Goal: Task Accomplishment & Management: Manage account settings

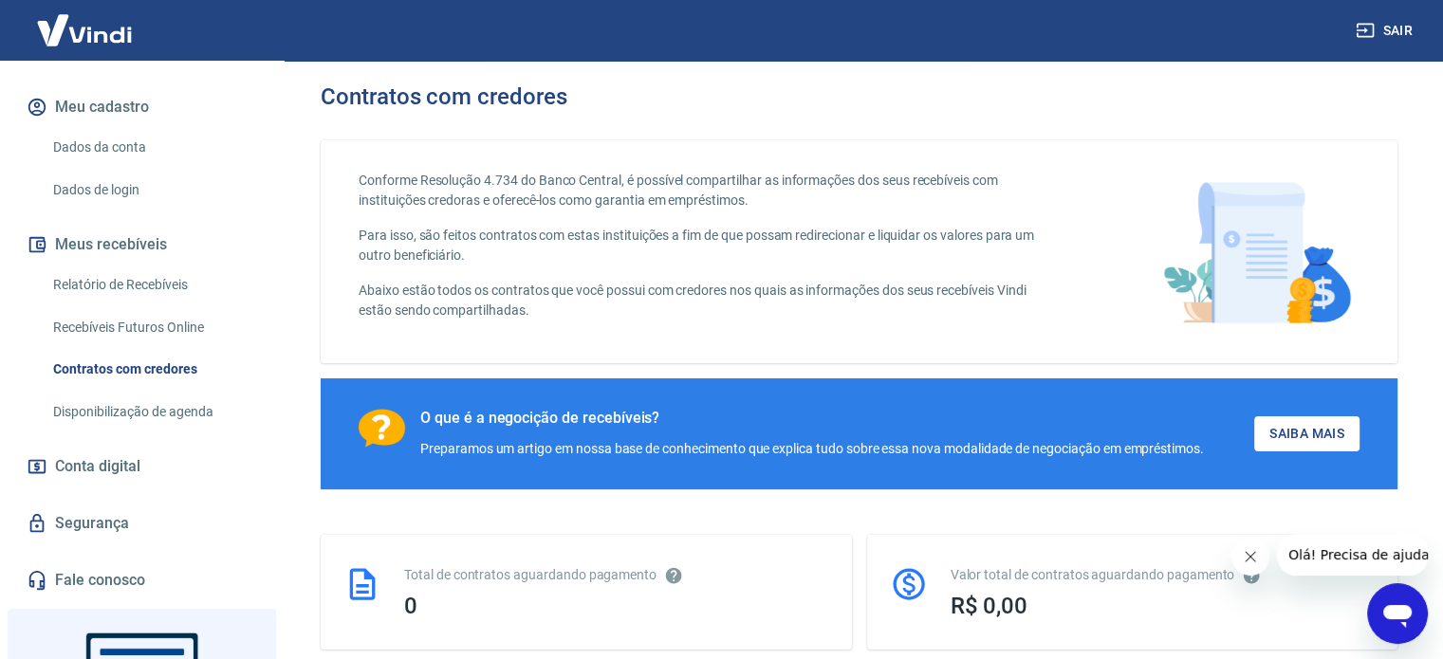
scroll to position [230, 0]
click at [99, 472] on span "Conta digital" at bounding box center [97, 466] width 85 height 27
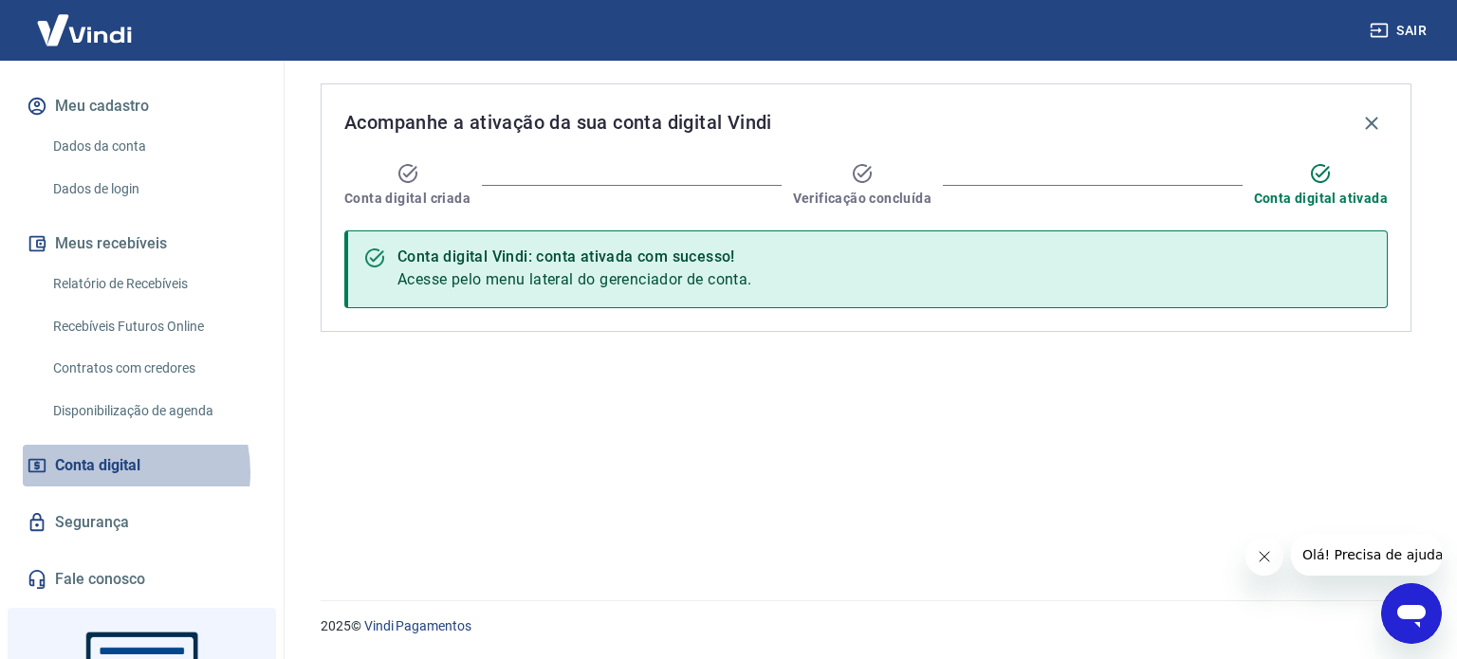
click at [99, 472] on span "Conta digital" at bounding box center [97, 466] width 85 height 27
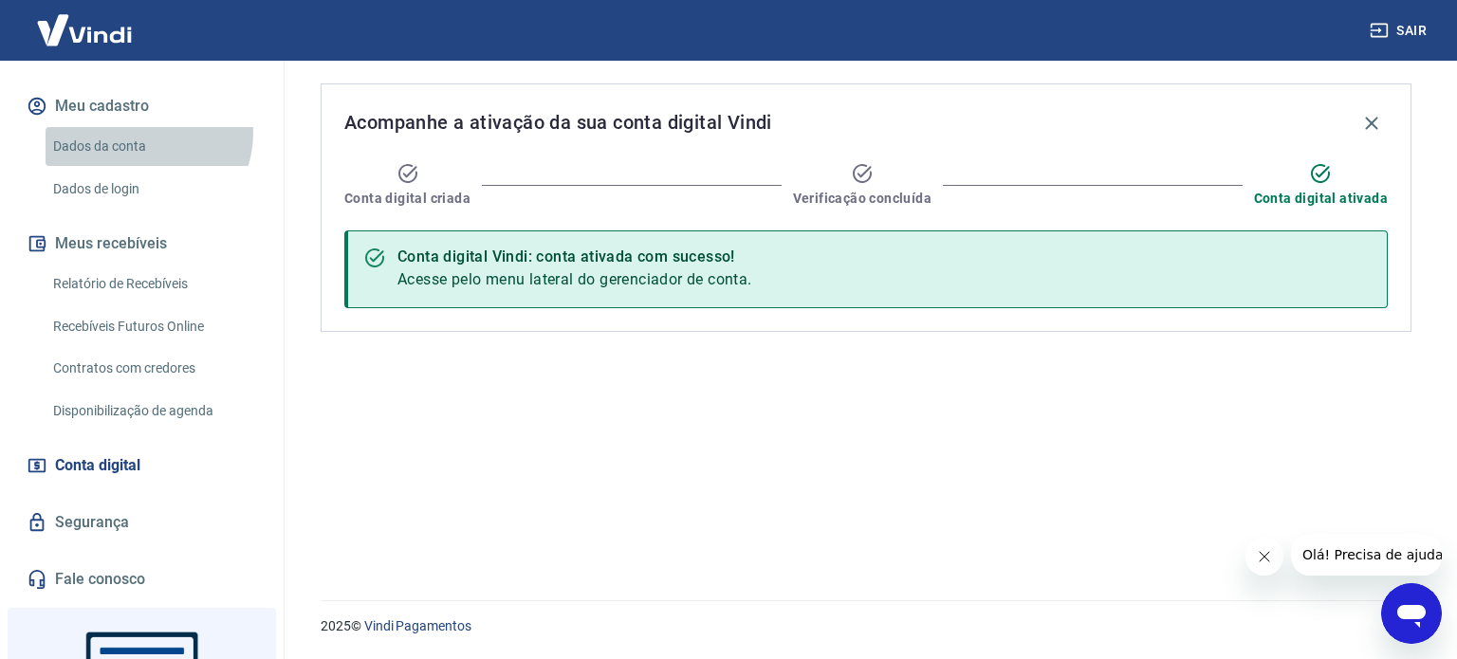
click at [143, 132] on link "Dados da conta" at bounding box center [153, 146] width 215 height 39
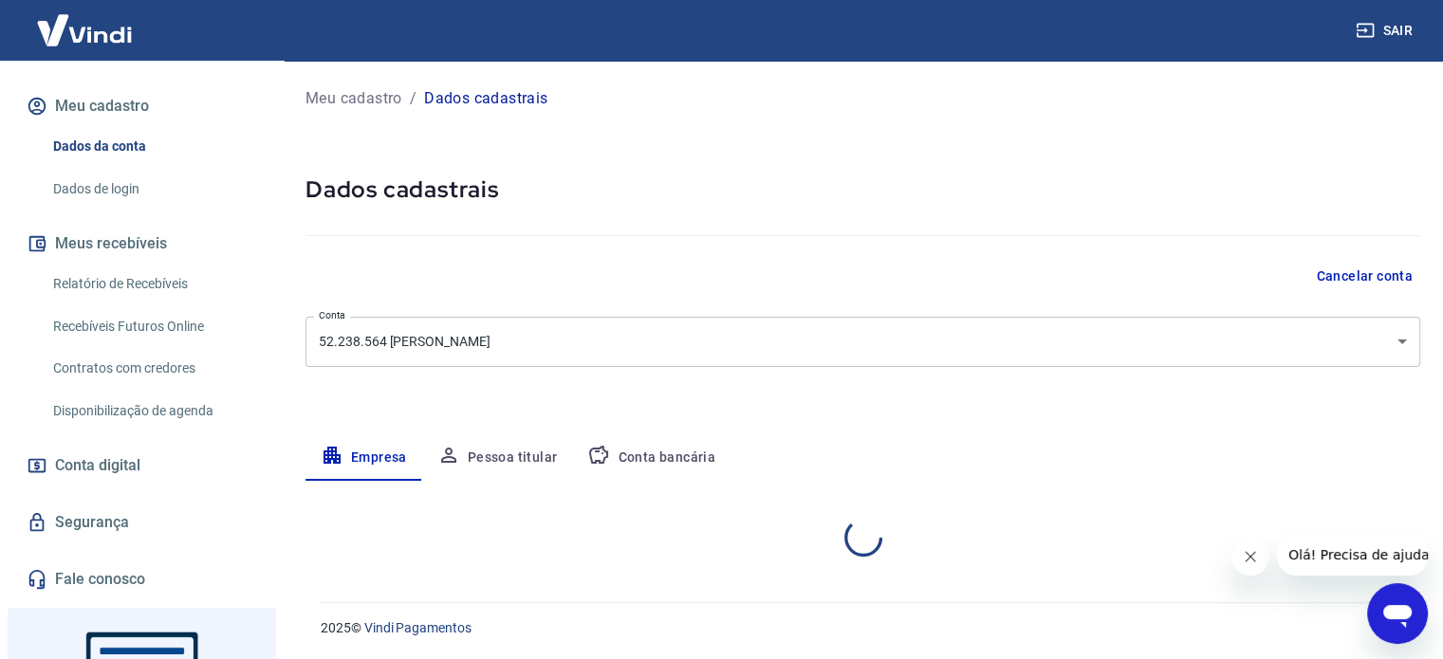
select select "SP"
select select "business"
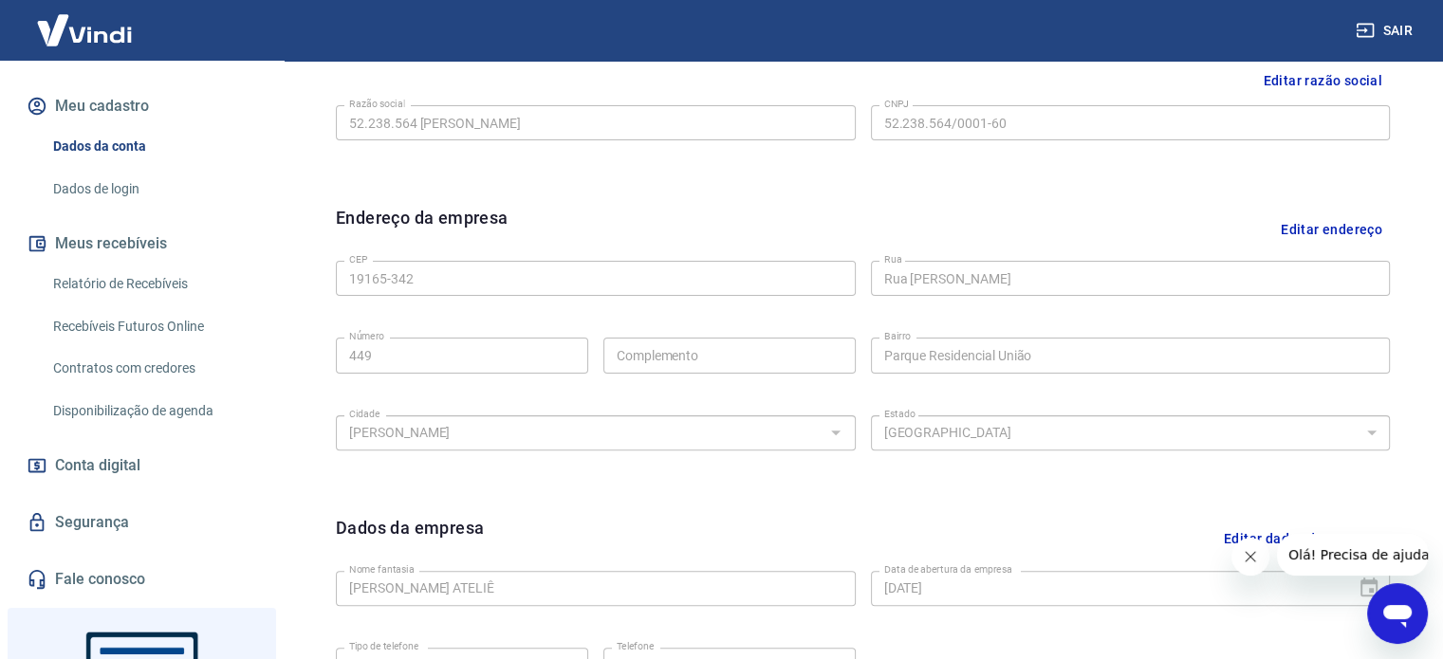
scroll to position [490, 0]
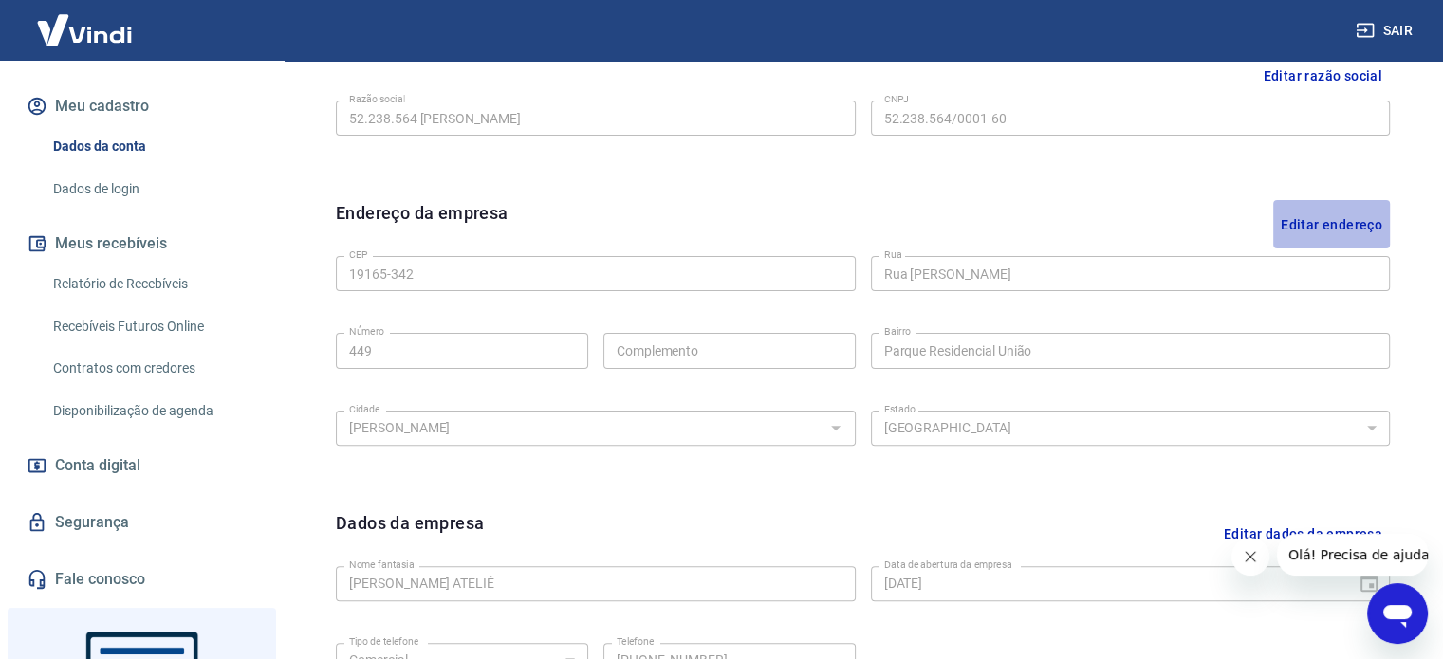
click at [1334, 223] on button "Editar endereço" at bounding box center [1331, 224] width 117 height 48
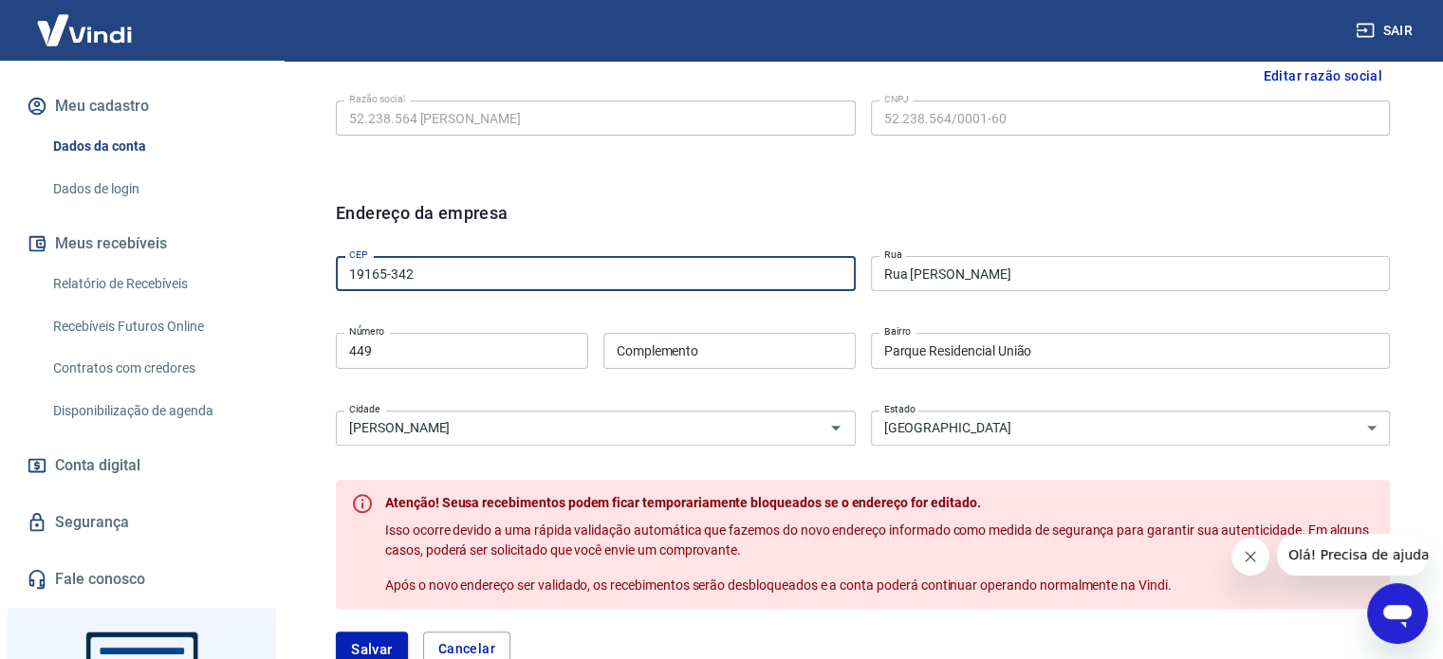
click at [588, 280] on input "19165-342" at bounding box center [596, 273] width 520 height 35
type input "19066-030"
click at [645, 169] on div "Editar razão social Razão social 52.238.564 [PERSON_NAME] social CNPJ 52.238.56…" at bounding box center [863, 115] width 1084 height 142
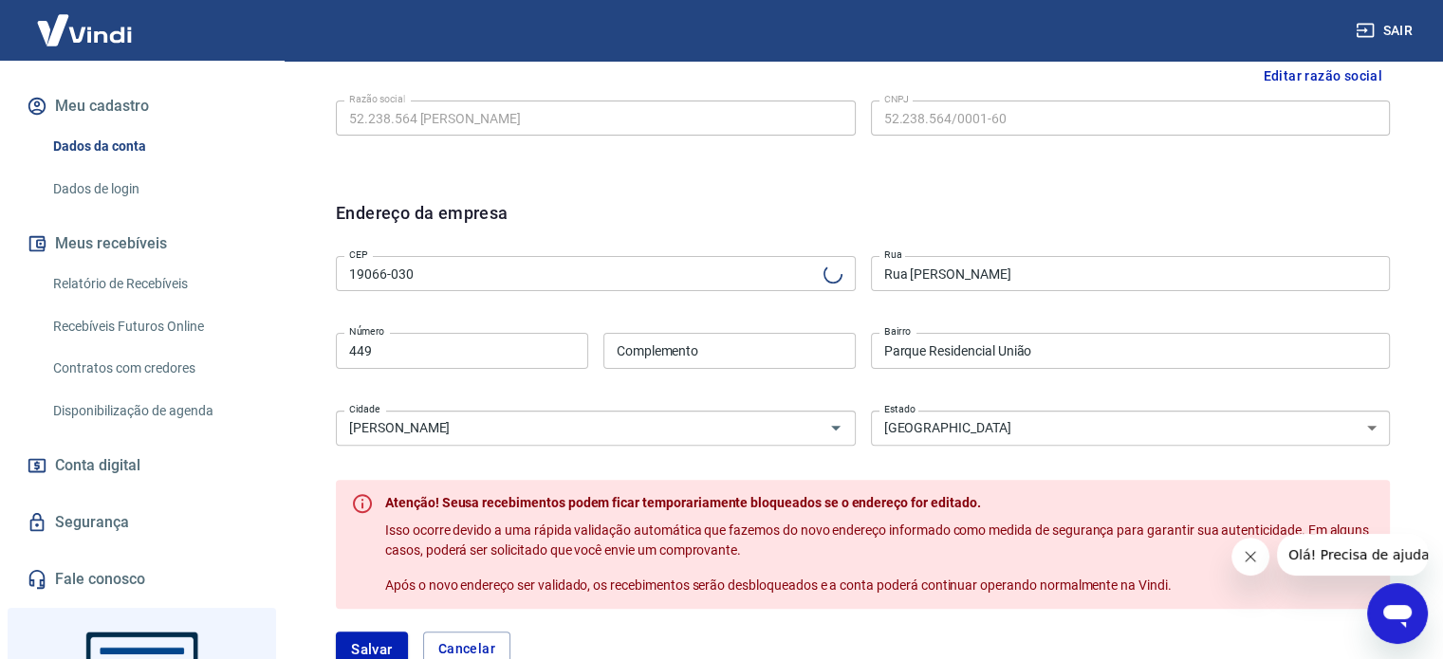
type input "[GEOGRAPHIC_DATA][PERSON_NAME]"
type input "Núcleo [PERSON_NAME]"
type input "Presidente [PERSON_NAME]"
click at [453, 348] on input "449" at bounding box center [462, 350] width 252 height 35
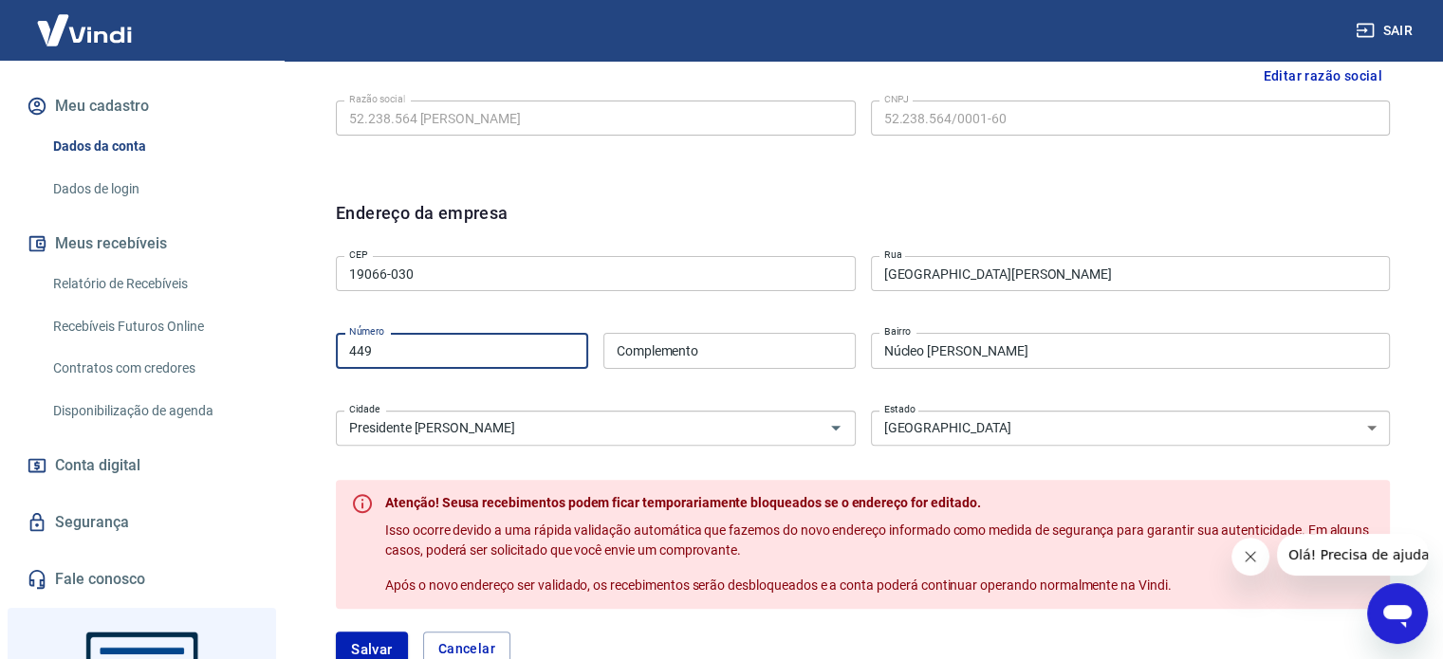
click at [453, 348] on input "449" at bounding box center [462, 350] width 252 height 35
type input "2019"
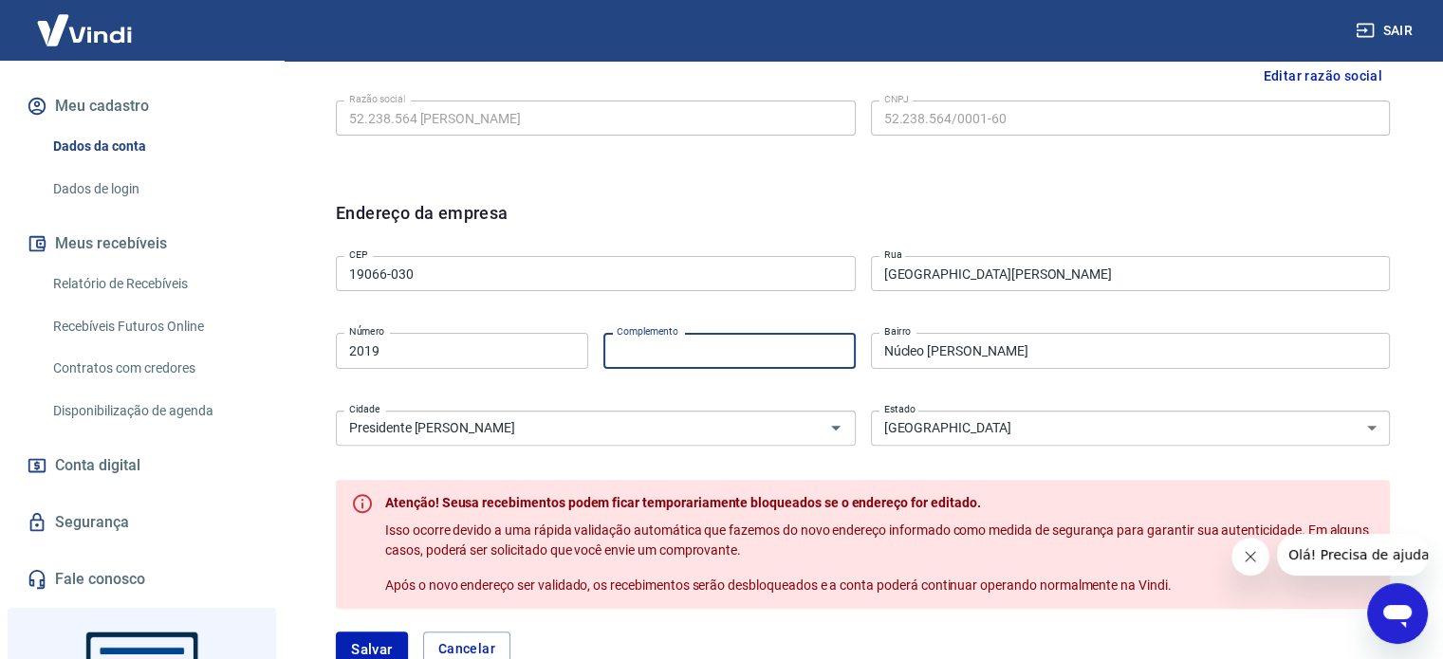
click at [648, 347] on input "Complemento" at bounding box center [729, 350] width 252 height 35
type input "A"
type input "Sala 02"
click at [1050, 382] on div "CEP 19066-030 CEP [GEOGRAPHIC_DATA][PERSON_NAME] Rua Número 2019 Número Complem…" at bounding box center [863, 349] width 1054 height 200
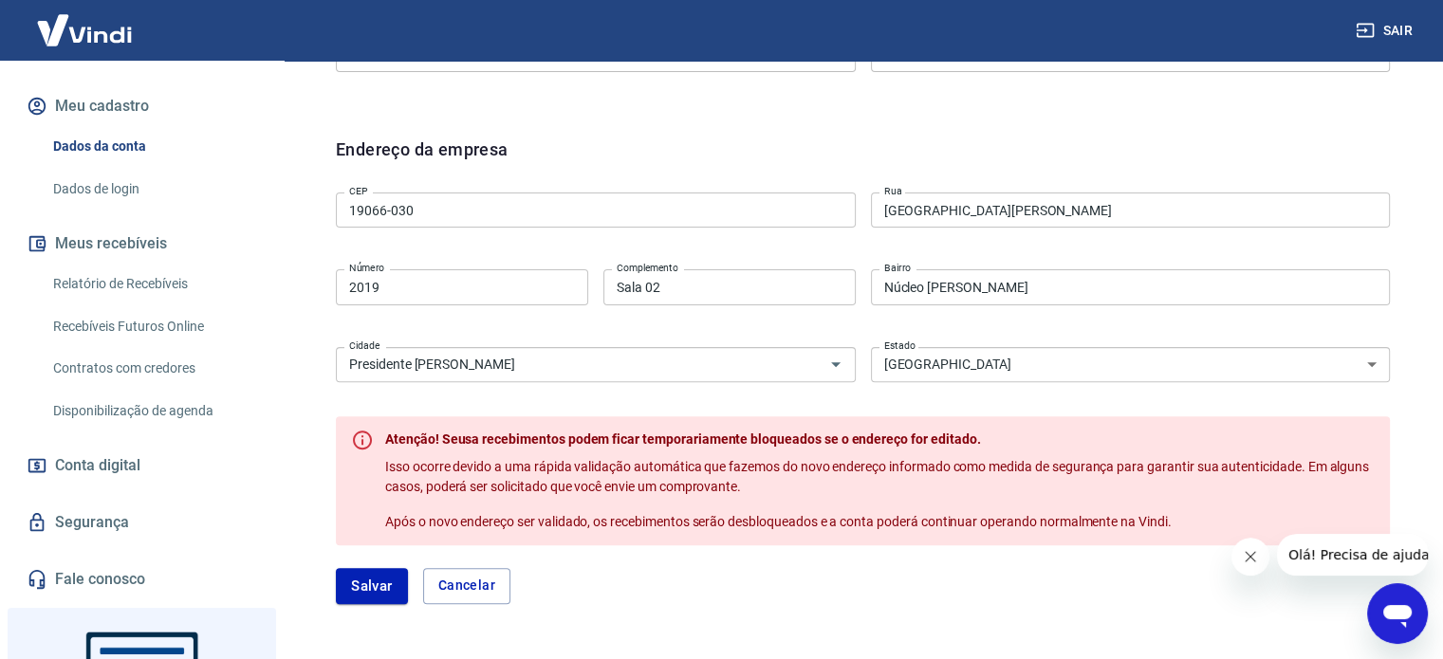
scroll to position [571, 0]
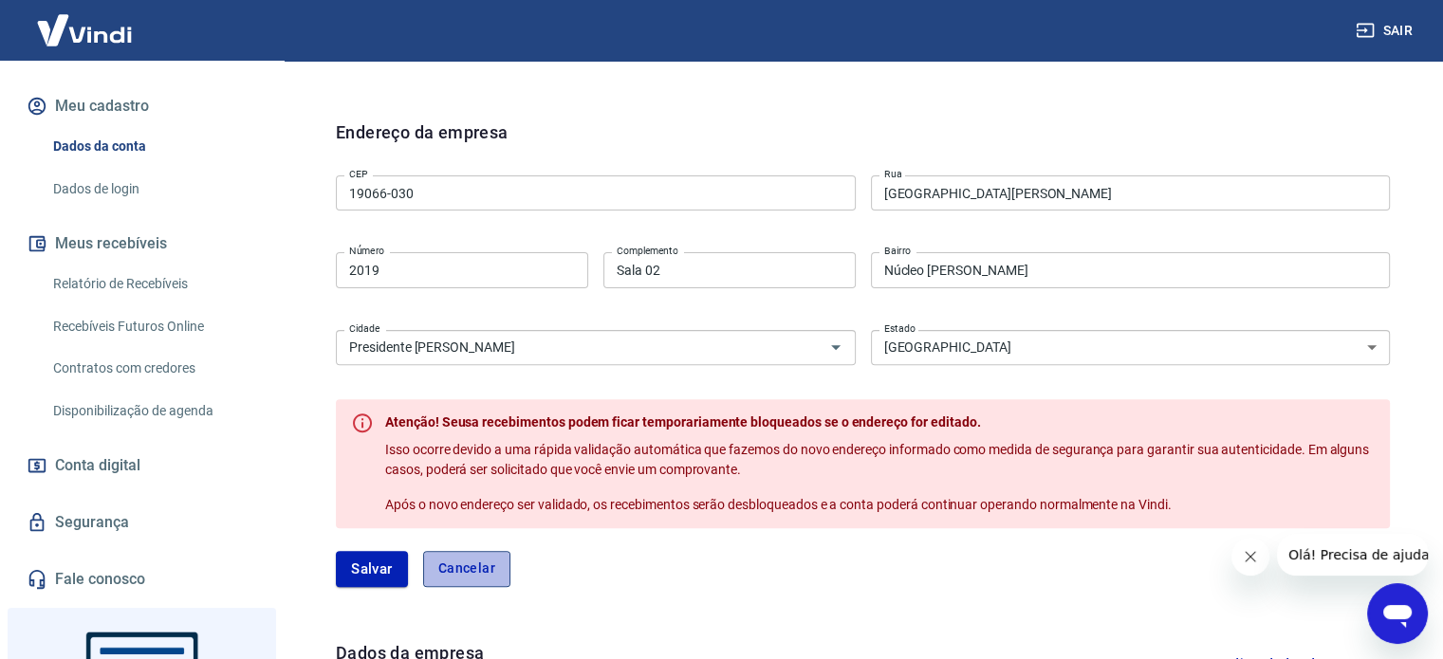
click at [487, 567] on button "Cancelar" at bounding box center [466, 569] width 87 height 36
type input "19165-342"
type input "Rua [PERSON_NAME]"
type input "449"
type input "Parque Residencial União"
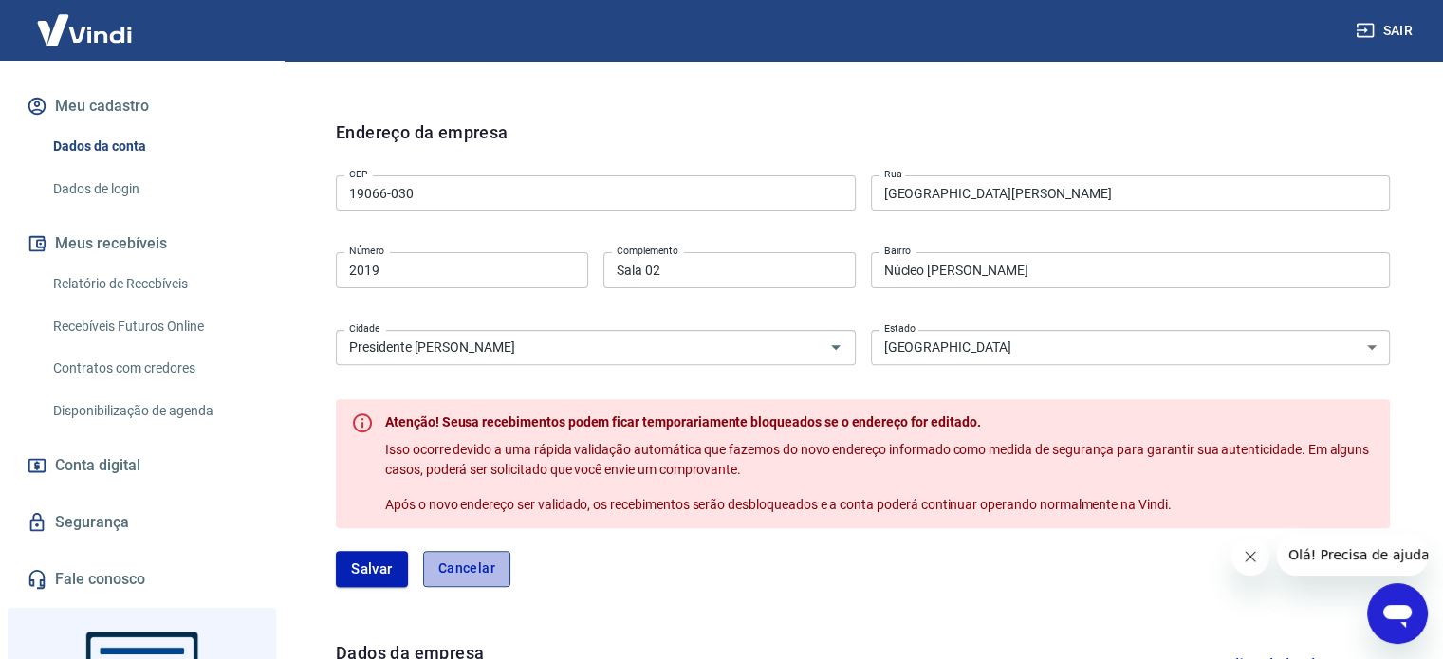
type input "[PERSON_NAME]"
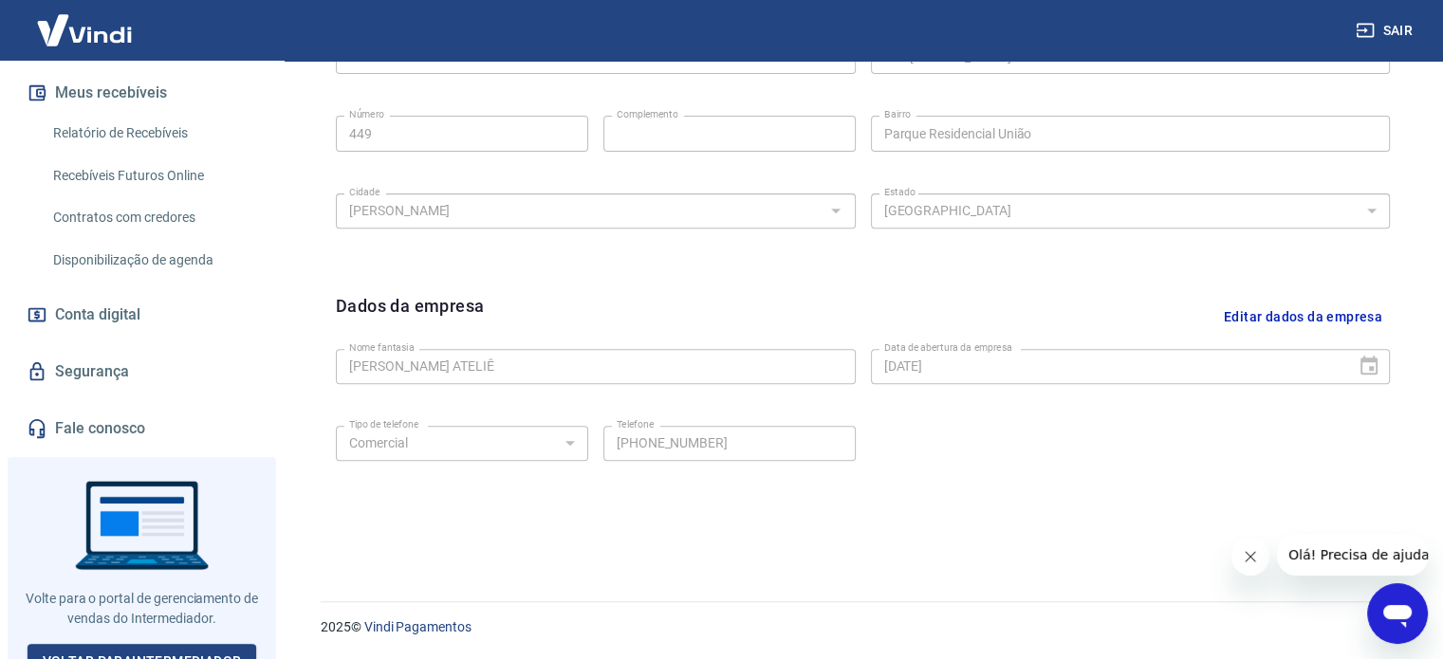
scroll to position [399, 0]
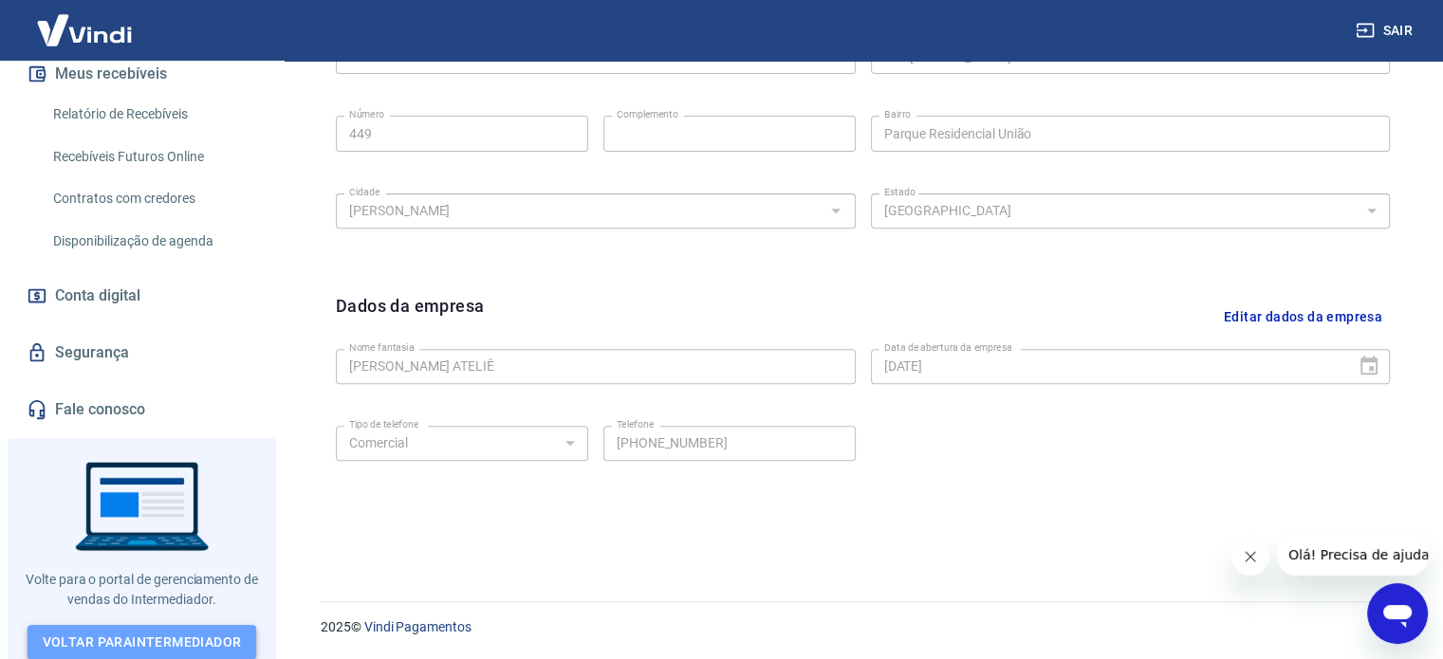
click at [195, 650] on link "Voltar para Intermediador" at bounding box center [143, 642] width 230 height 35
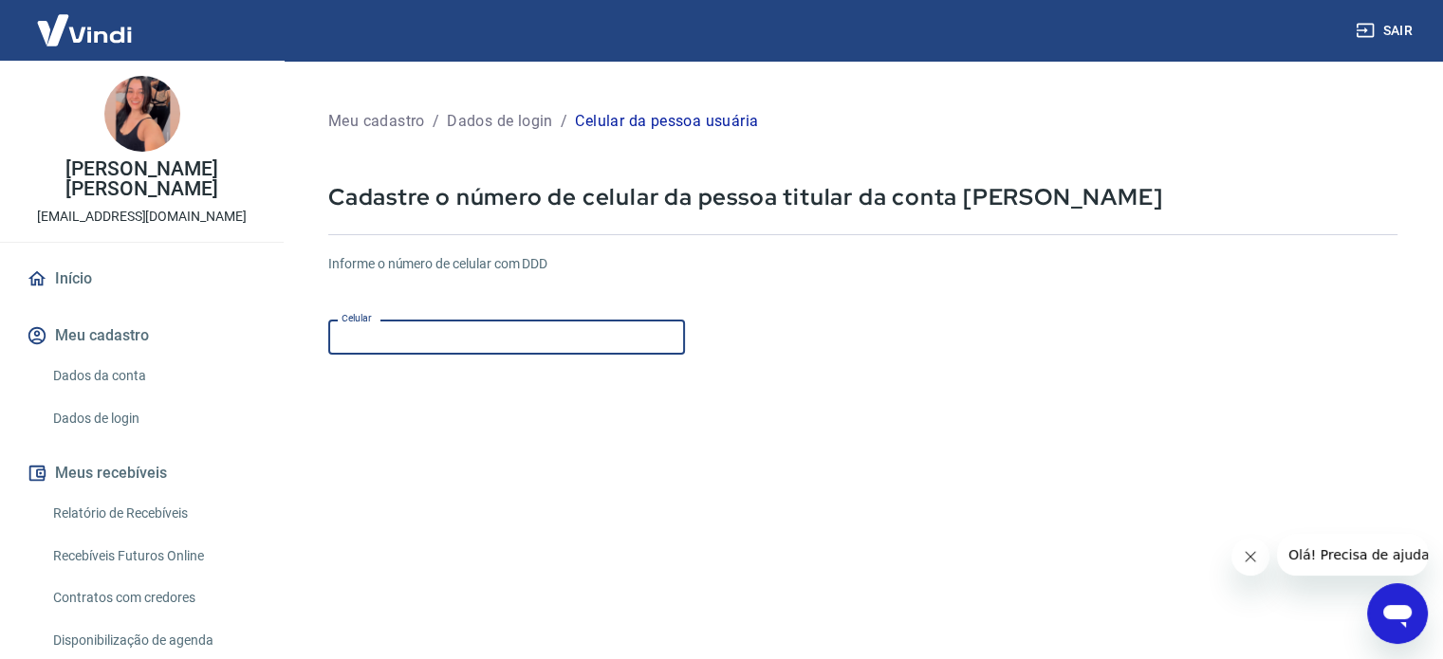
click at [558, 349] on input "Celular" at bounding box center [506, 337] width 357 height 35
type input "[PHONE_NUMBER]"
click at [654, 429] on form "Informe o número de celular com DDD Celular (18) 99688-8925 Celular Continuar C…" at bounding box center [862, 516] width 1069 height 555
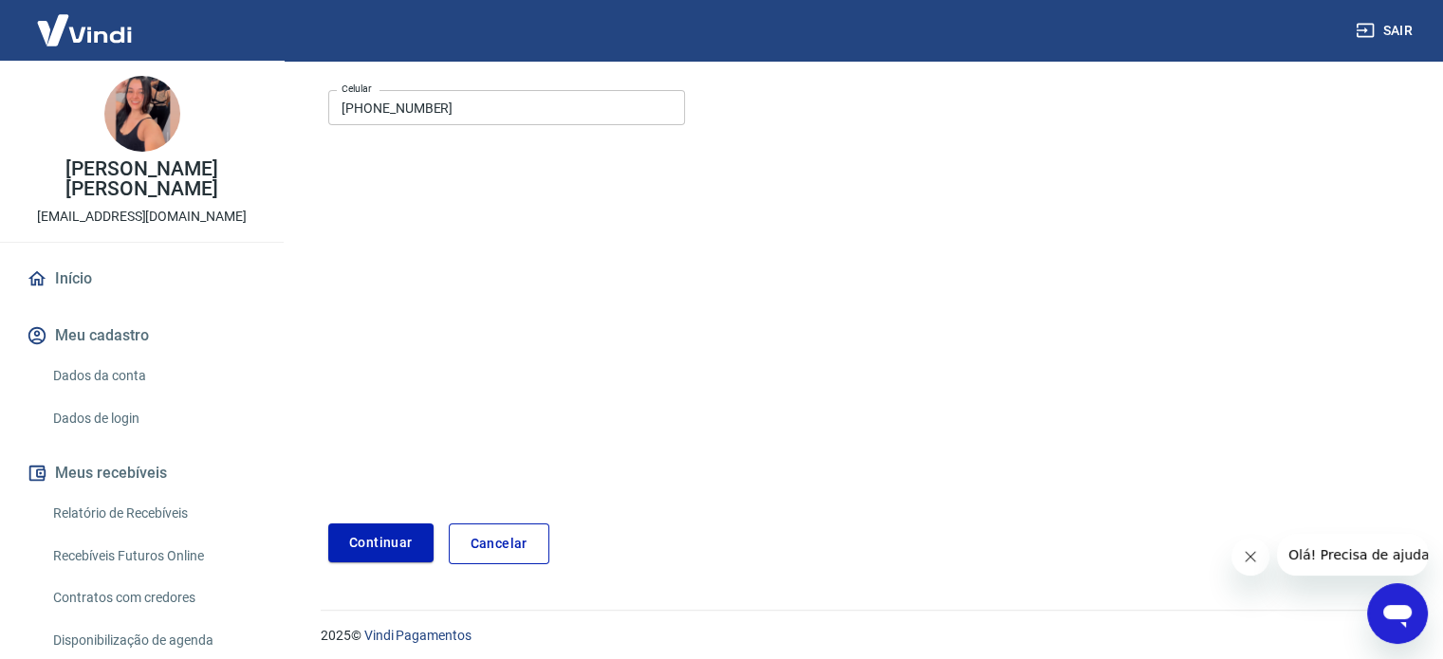
scroll to position [238, 0]
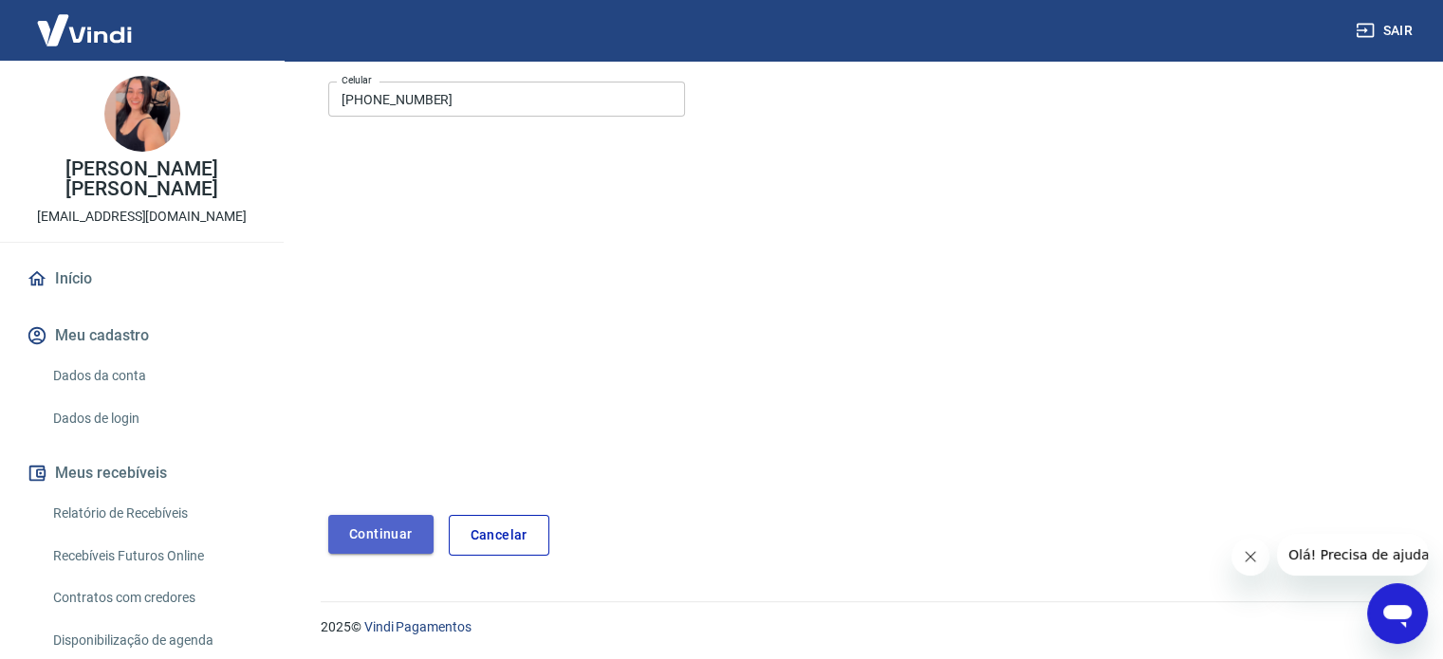
click at [366, 516] on button "Continuar" at bounding box center [380, 534] width 105 height 39
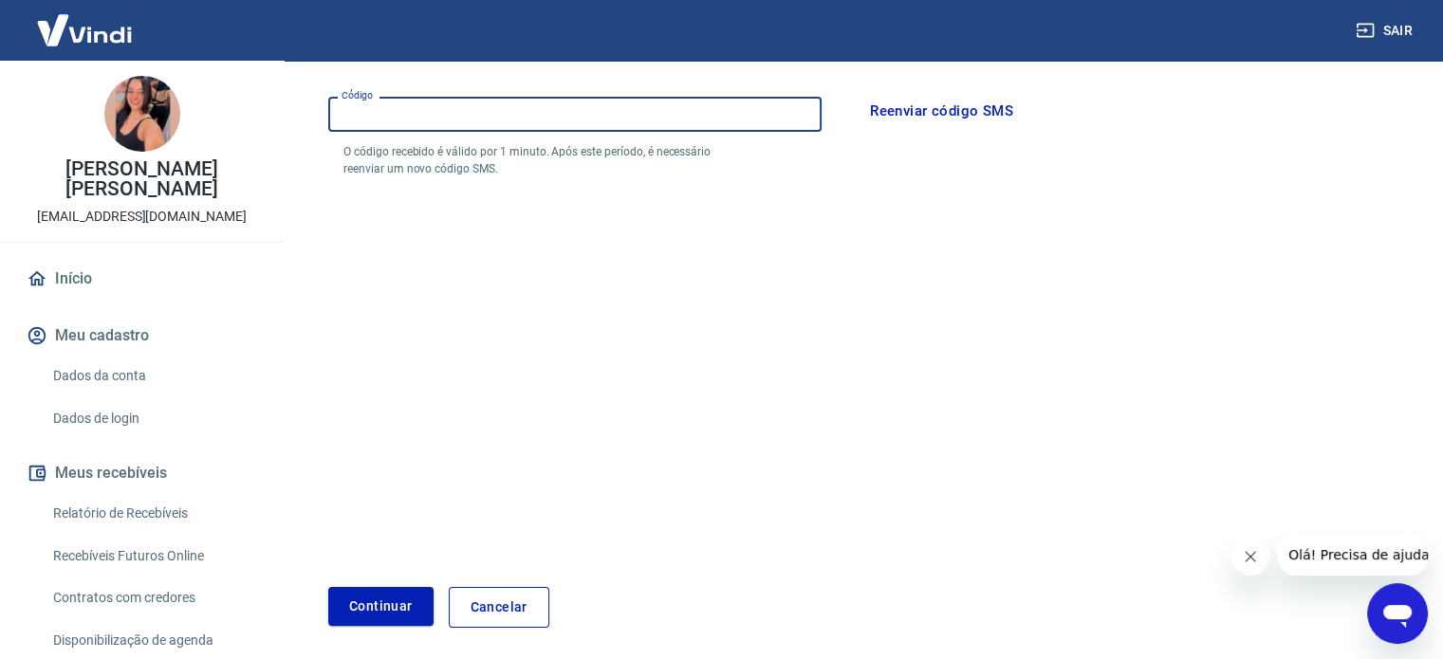
click at [607, 124] on input "Código" at bounding box center [574, 114] width 493 height 35
type input "886567"
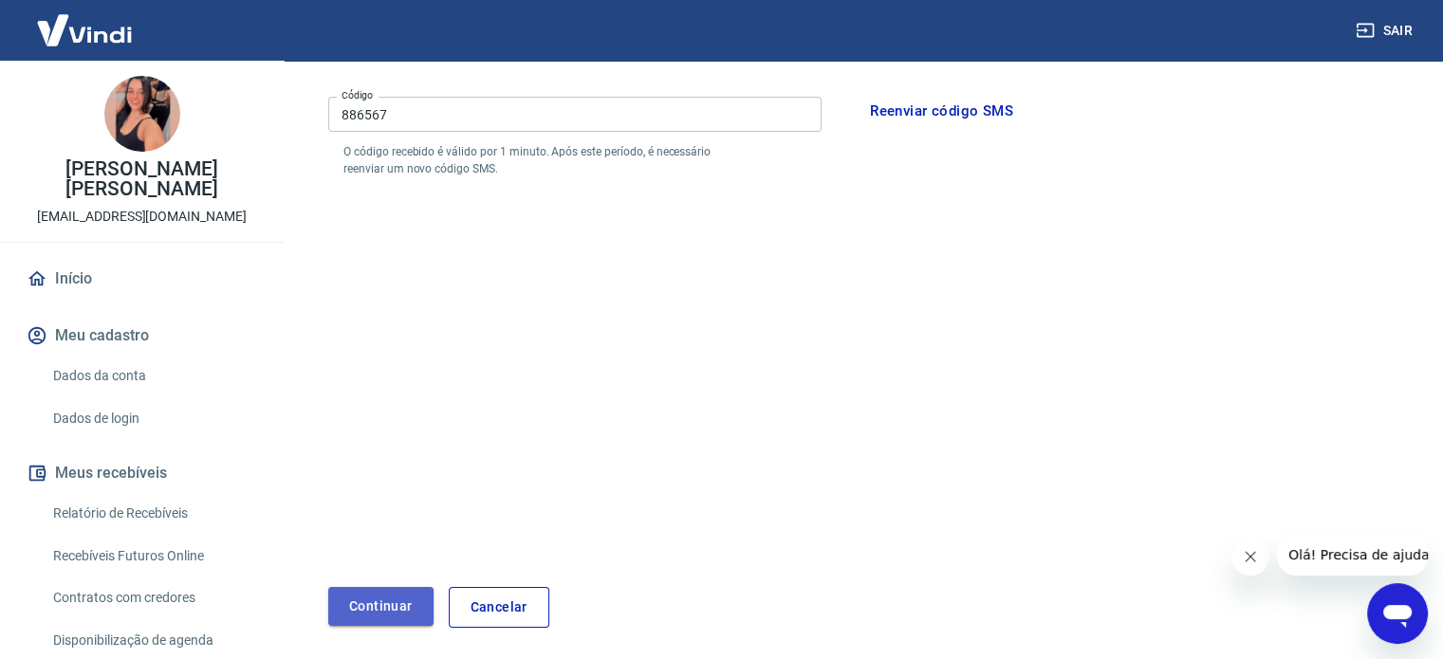
click at [349, 606] on button "Continuar" at bounding box center [380, 606] width 105 height 39
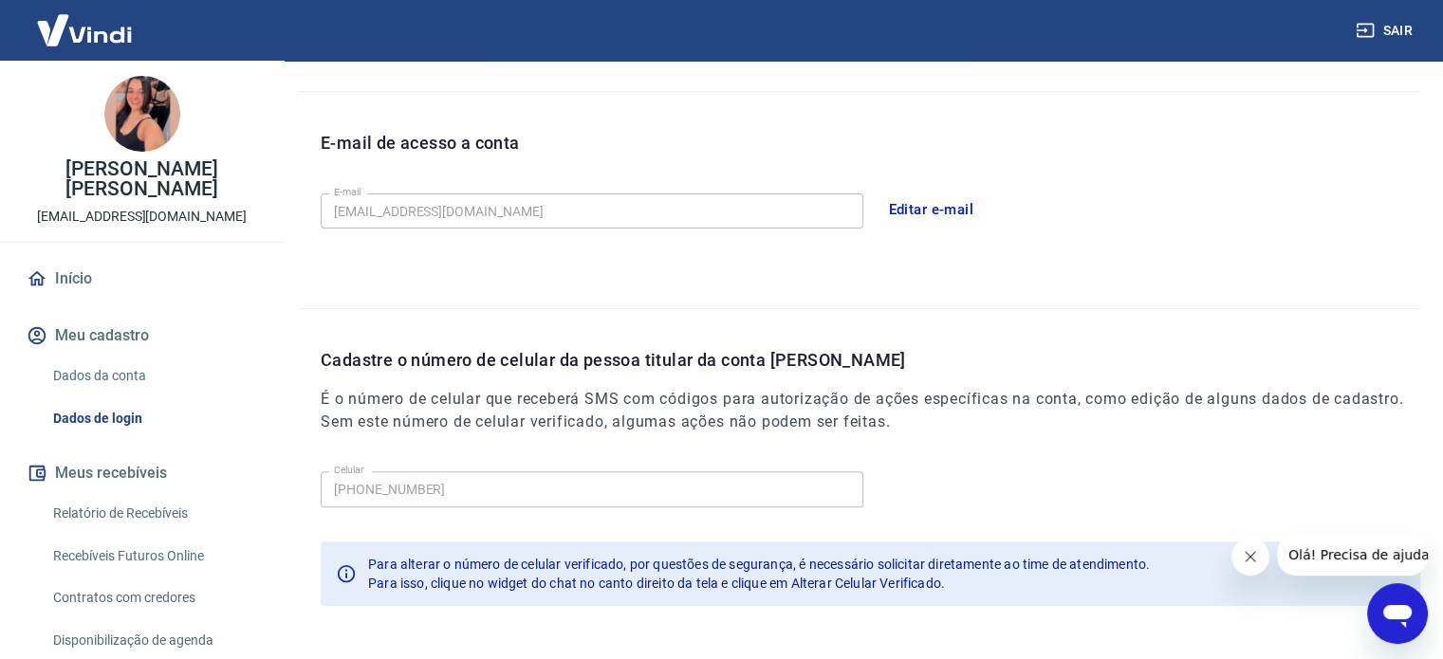
scroll to position [171, 0]
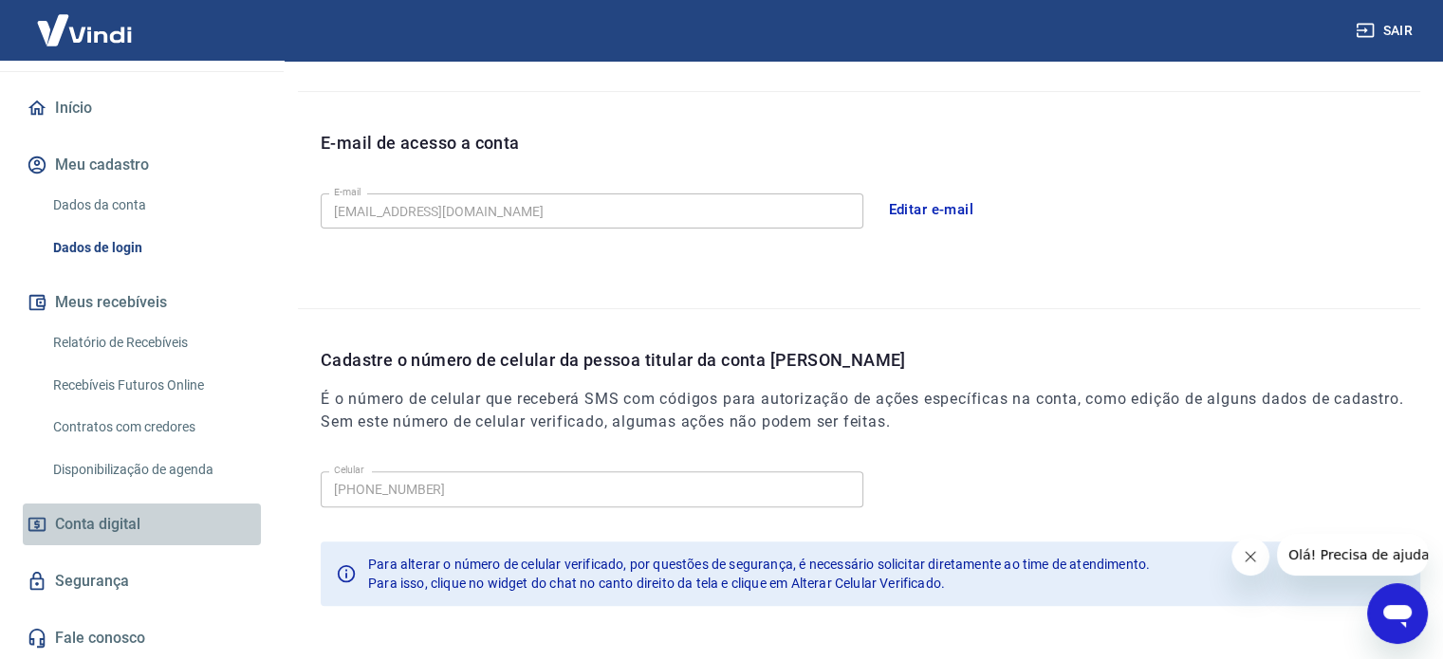
click at [152, 533] on link "Conta digital" at bounding box center [142, 525] width 238 height 42
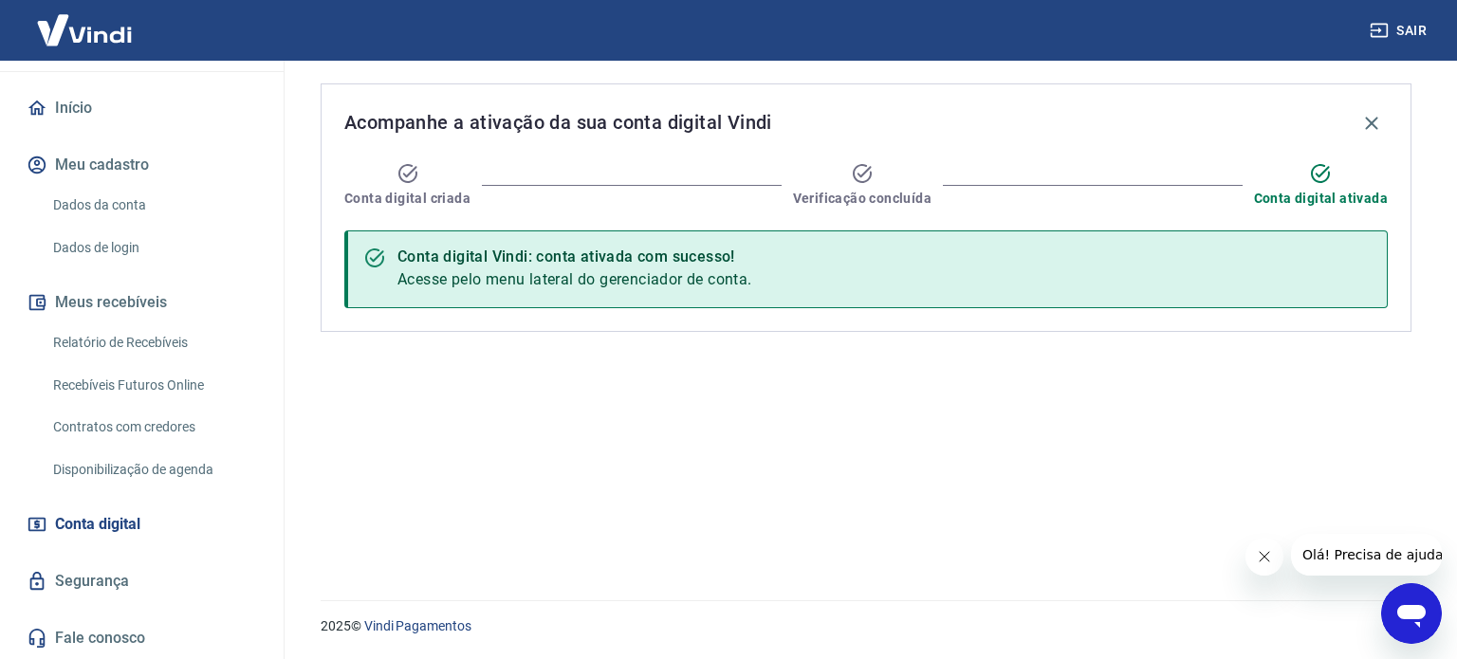
click at [725, 400] on div "Acompanhe a ativação da sua conta digital Vindi Conta digital criada Verificaçã…" at bounding box center [866, 319] width 1137 height 517
click at [457, 622] on link "Vindi Pagamentos" at bounding box center [417, 626] width 107 height 15
